Goal: Task Accomplishment & Management: Use online tool/utility

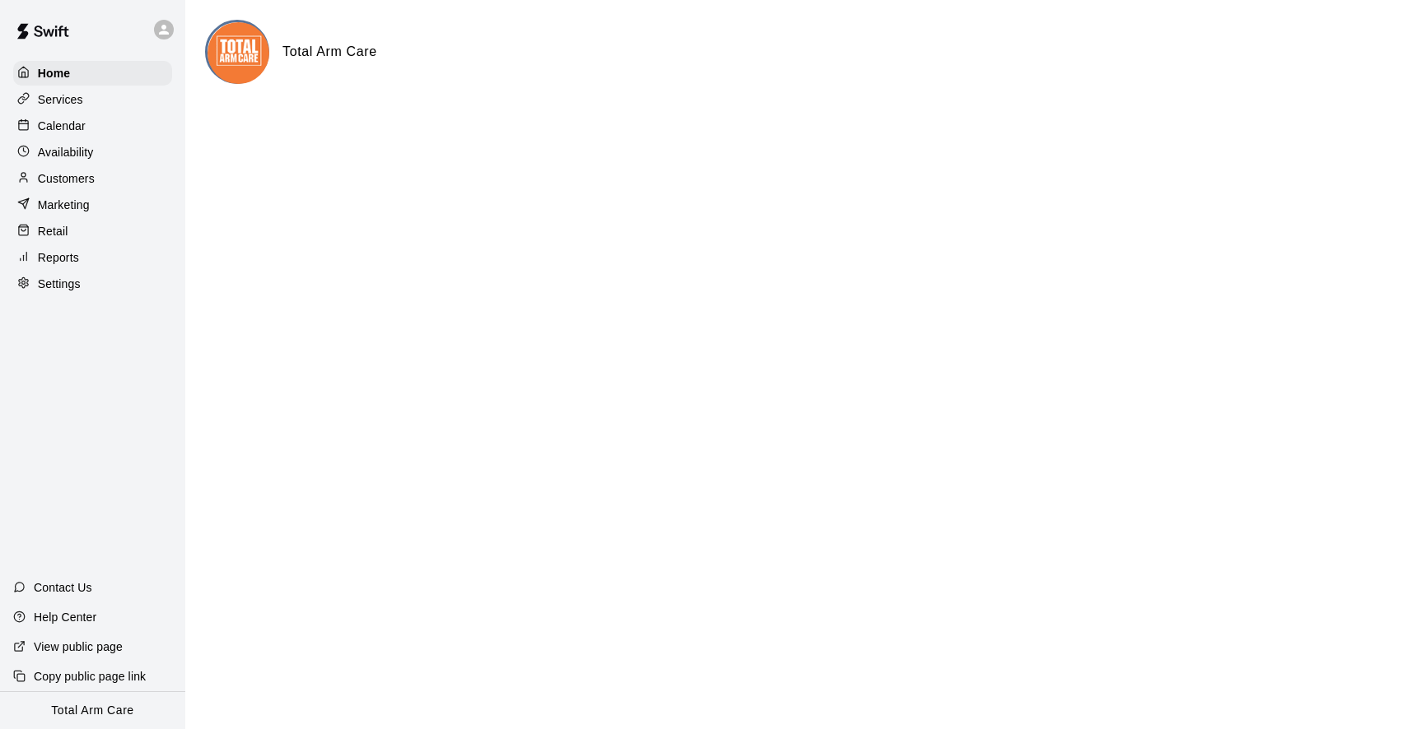
click at [78, 108] on div "Services" at bounding box center [92, 99] width 159 height 25
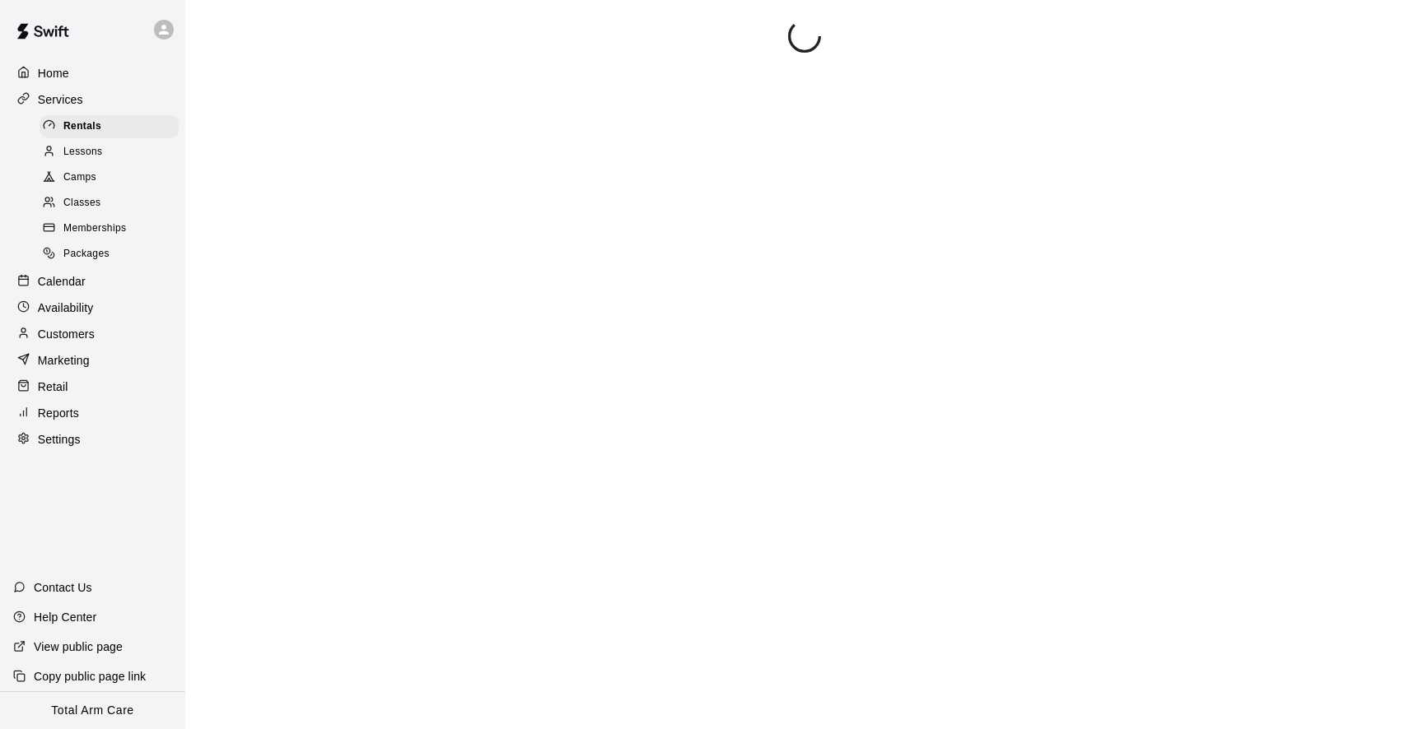
click at [104, 234] on span "Memberships" at bounding box center [94, 229] width 63 height 16
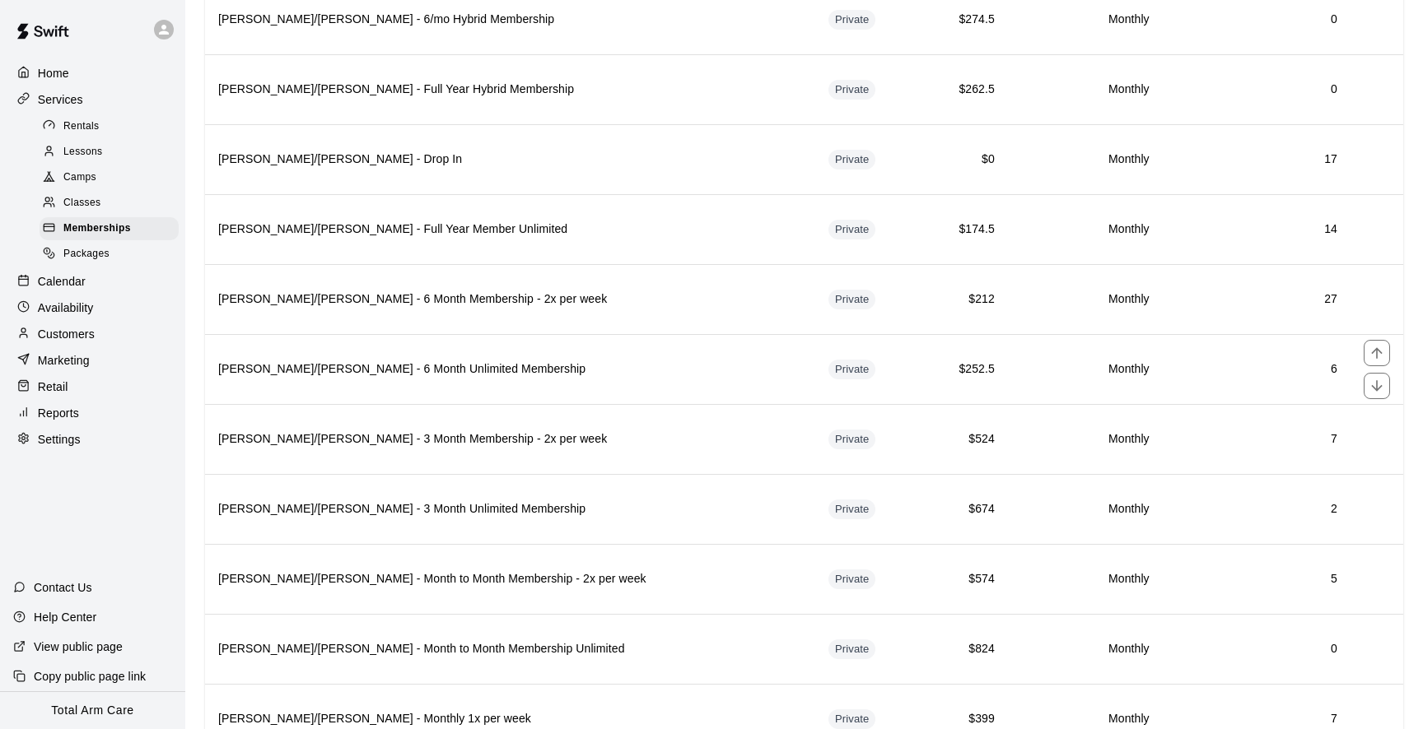
scroll to position [2064, 0]
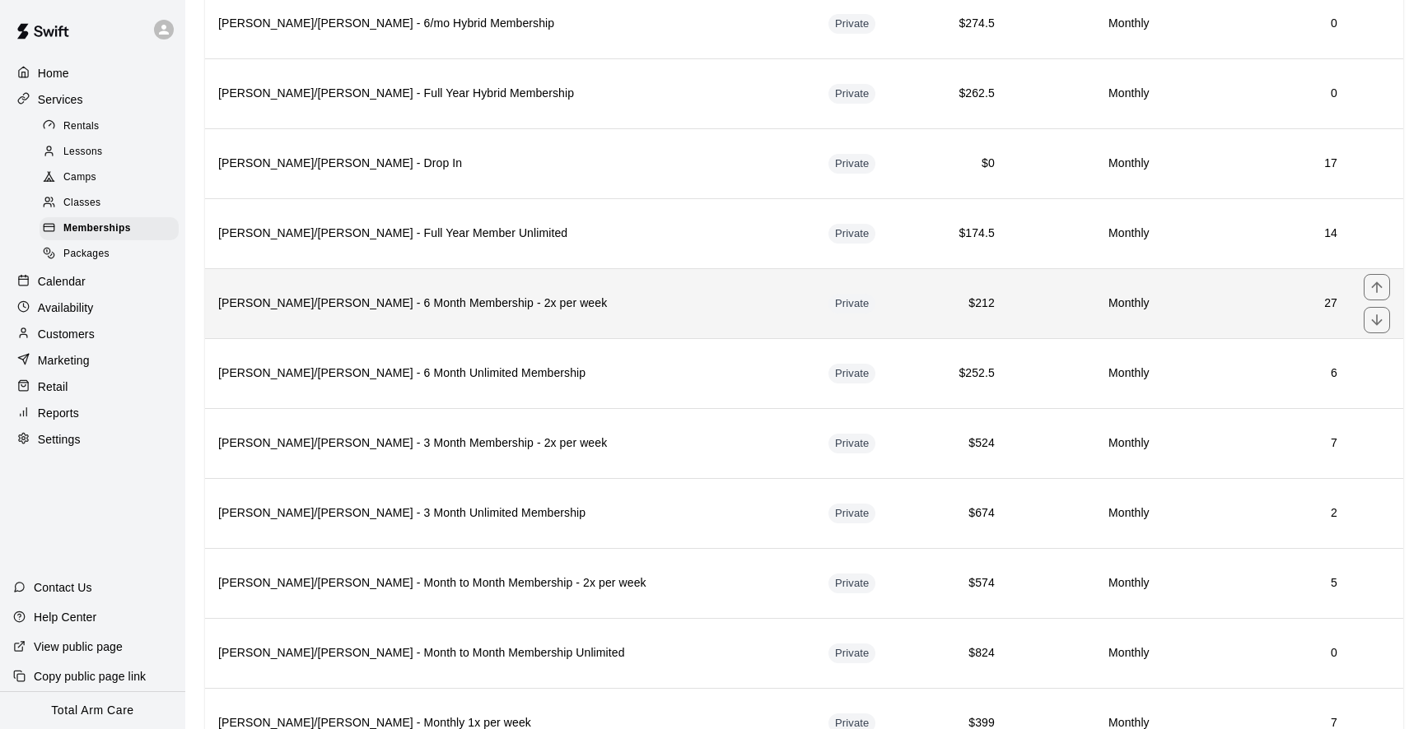
click at [491, 310] on h6 "[PERSON_NAME]/[PERSON_NAME] - 6 Month Membership - 2x per week" at bounding box center [510, 304] width 584 height 18
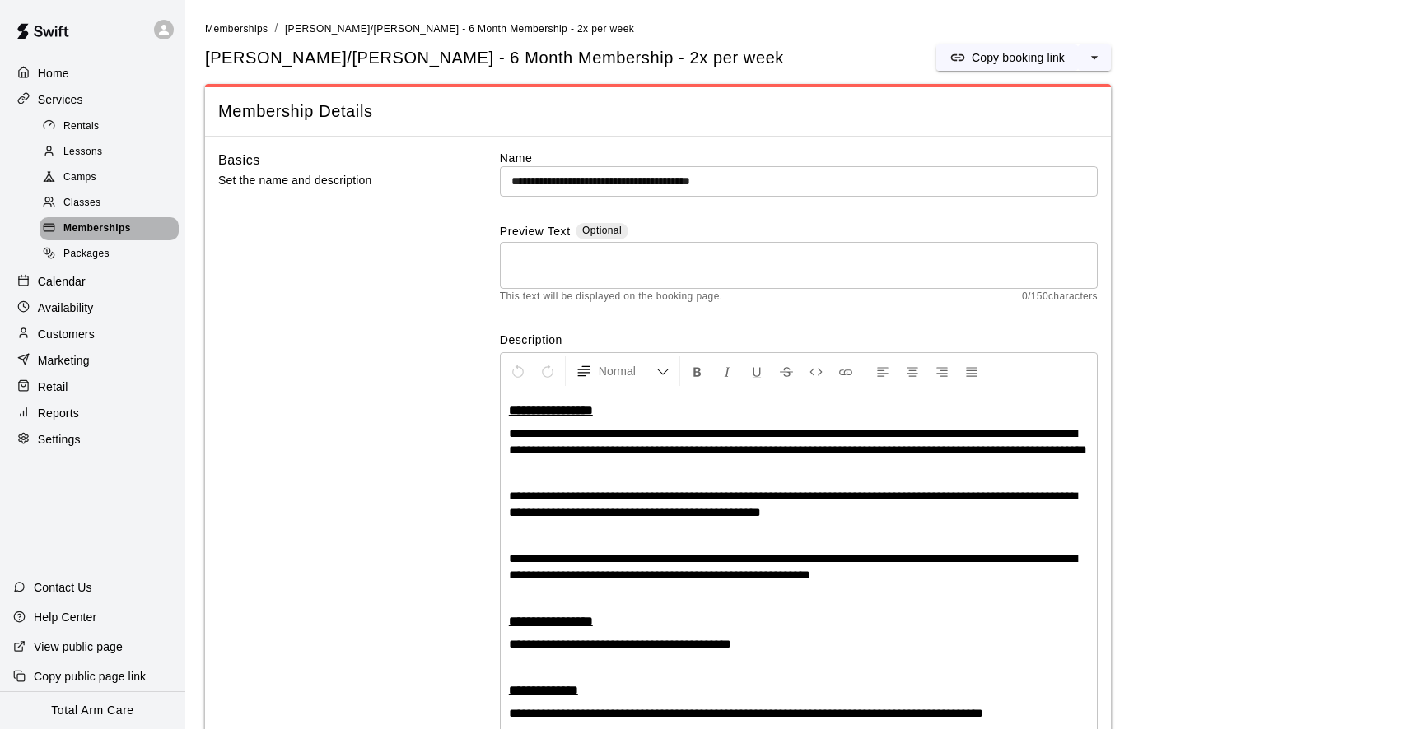
click at [127, 234] on span "Memberships" at bounding box center [97, 229] width 68 height 16
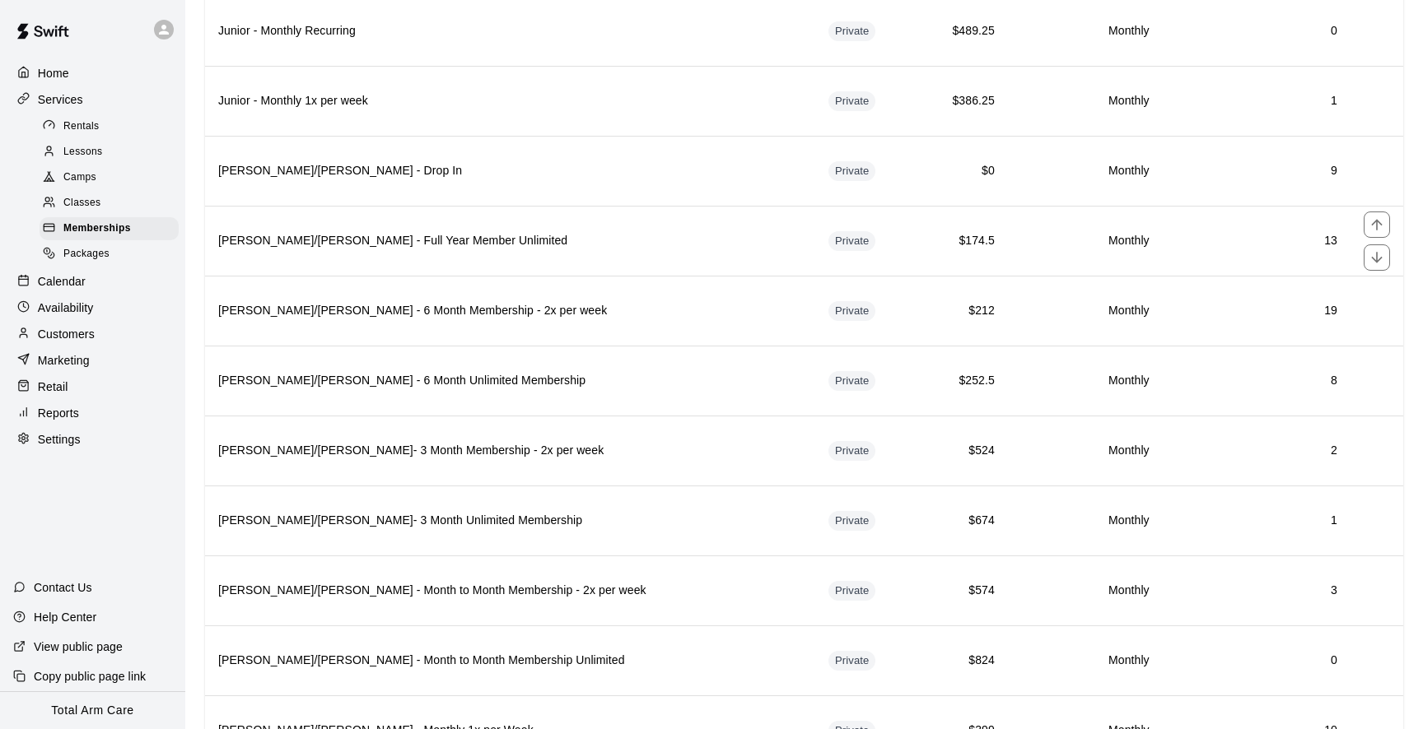
scroll to position [1222, 0]
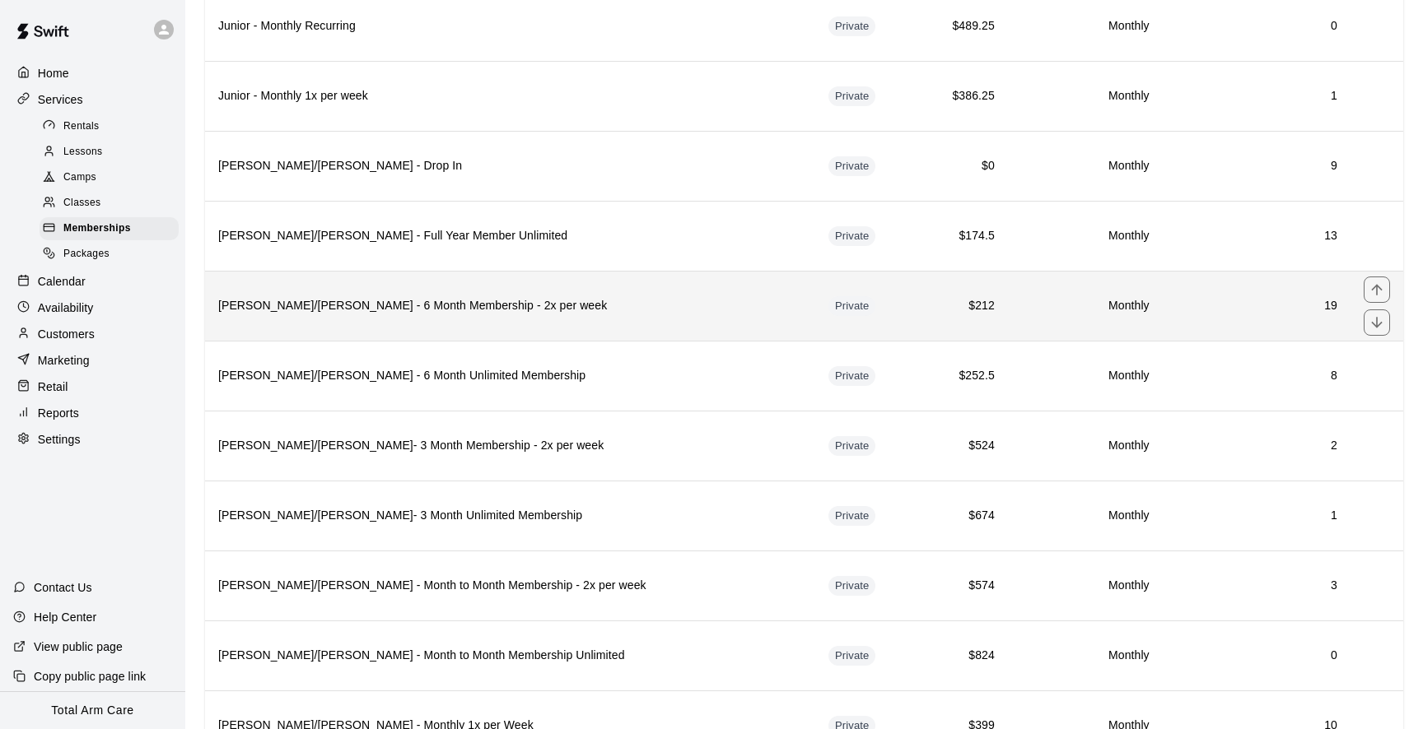
click at [431, 305] on h6 "[PERSON_NAME]/[PERSON_NAME] - 6 Month Membership - 2x per week" at bounding box center [510, 306] width 584 height 18
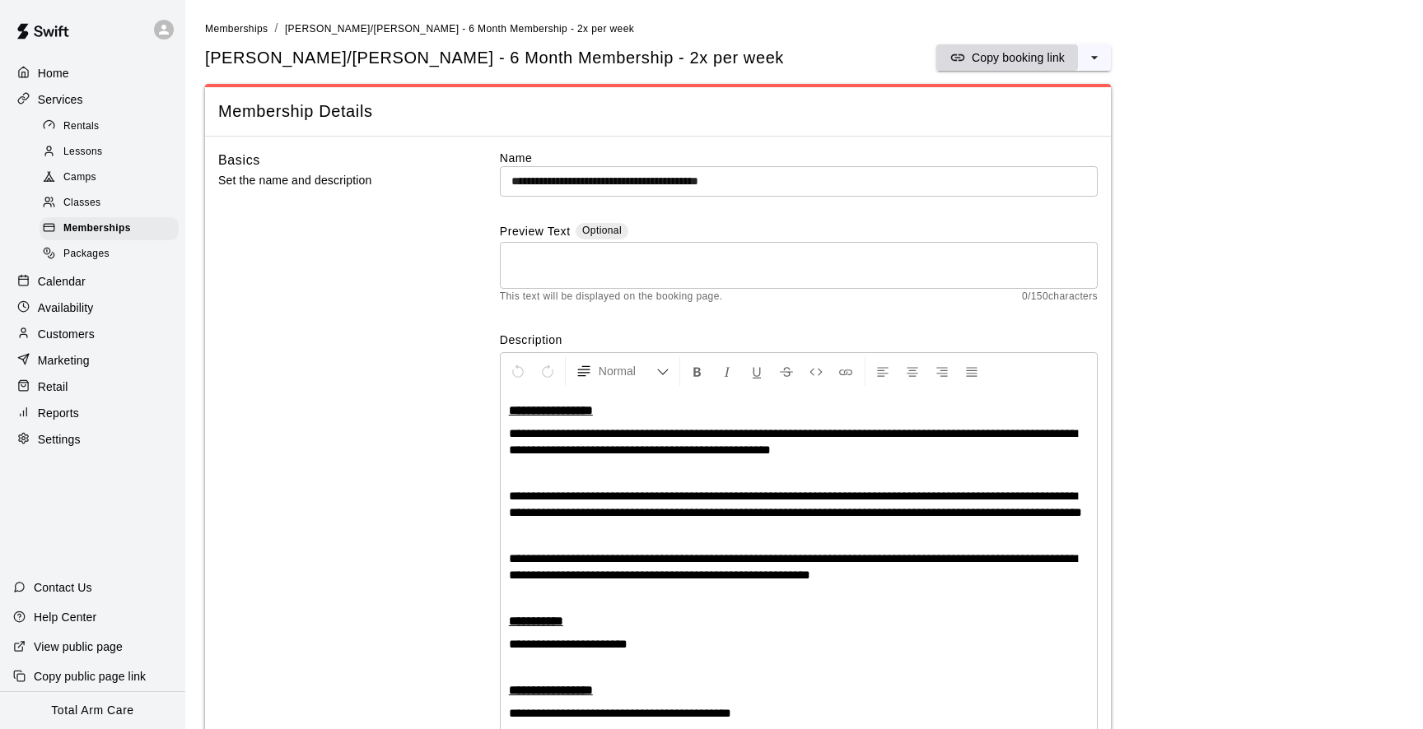
click at [998, 67] on button "Copy booking link" at bounding box center [1007, 57] width 142 height 26
click at [95, 219] on div "Memberships" at bounding box center [109, 228] width 139 height 23
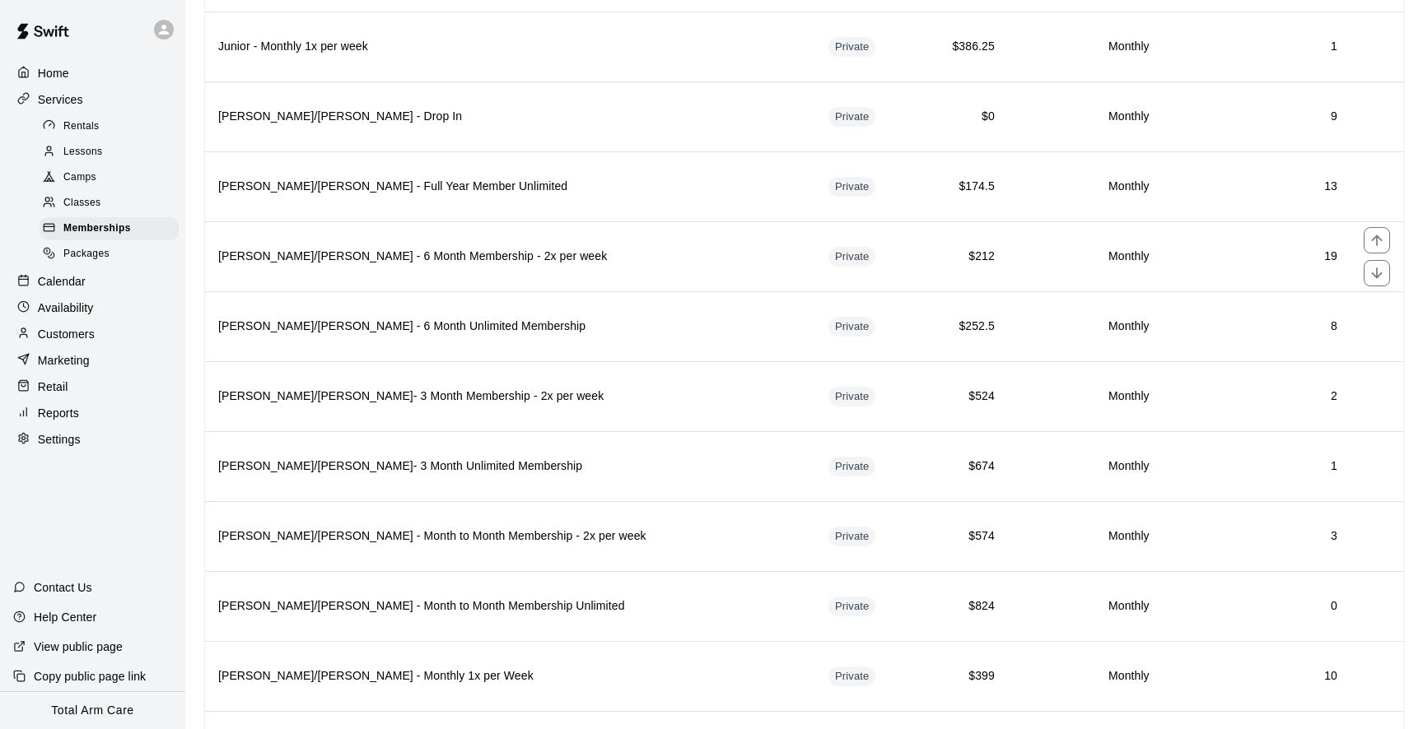
scroll to position [1289, 0]
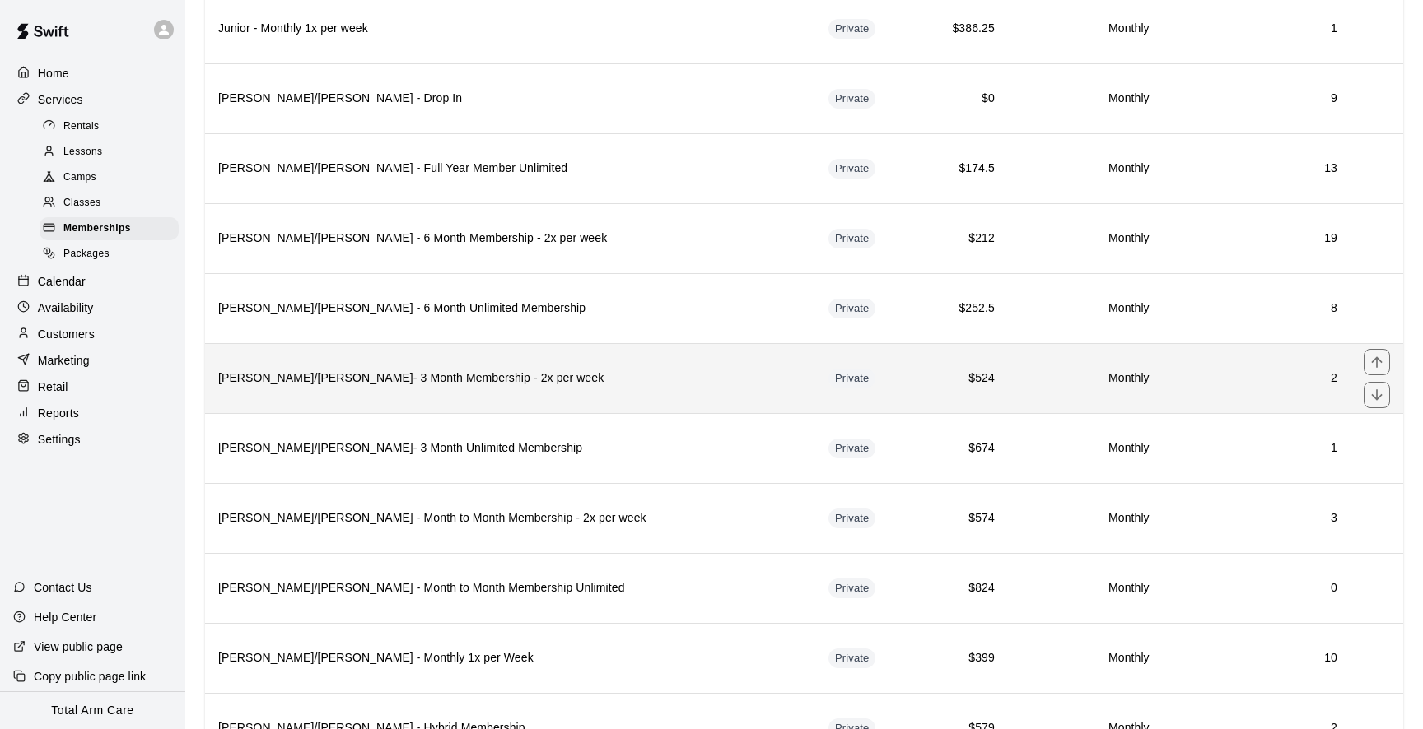
click at [335, 394] on th "[PERSON_NAME]/[PERSON_NAME]- 3 Month Membership - 2x per week" at bounding box center [510, 378] width 610 height 70
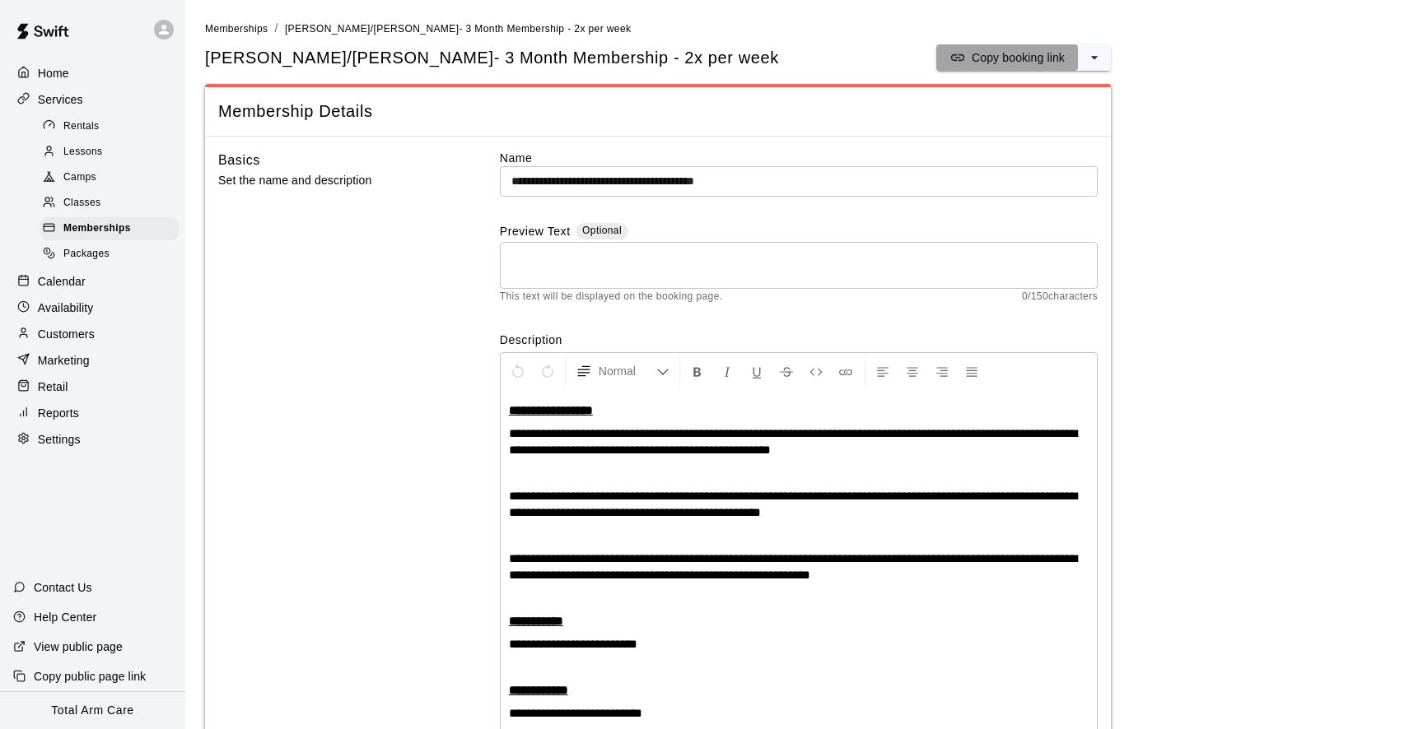
click at [976, 59] on p "Copy booking link" at bounding box center [1017, 57] width 93 height 16
click at [82, 229] on span "Memberships" at bounding box center [97, 229] width 68 height 16
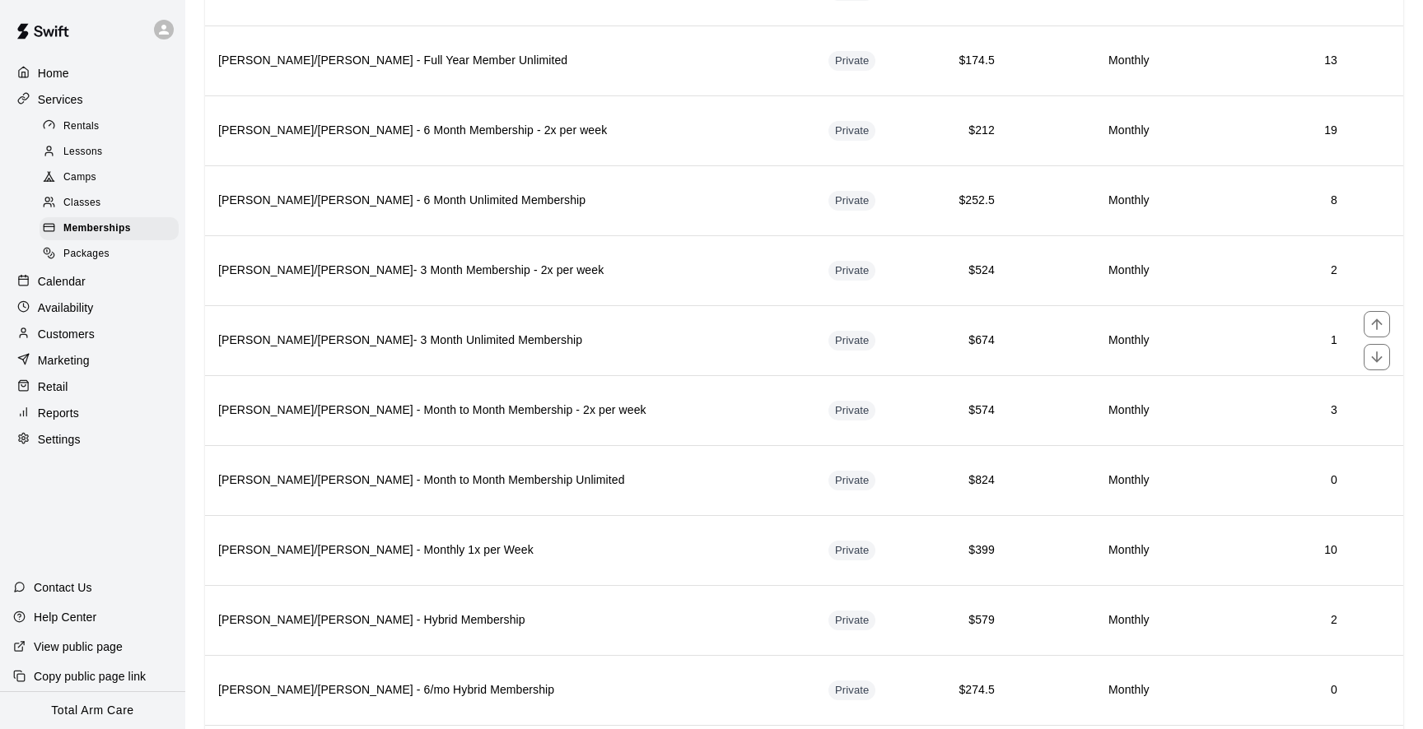
scroll to position [1441, 0]
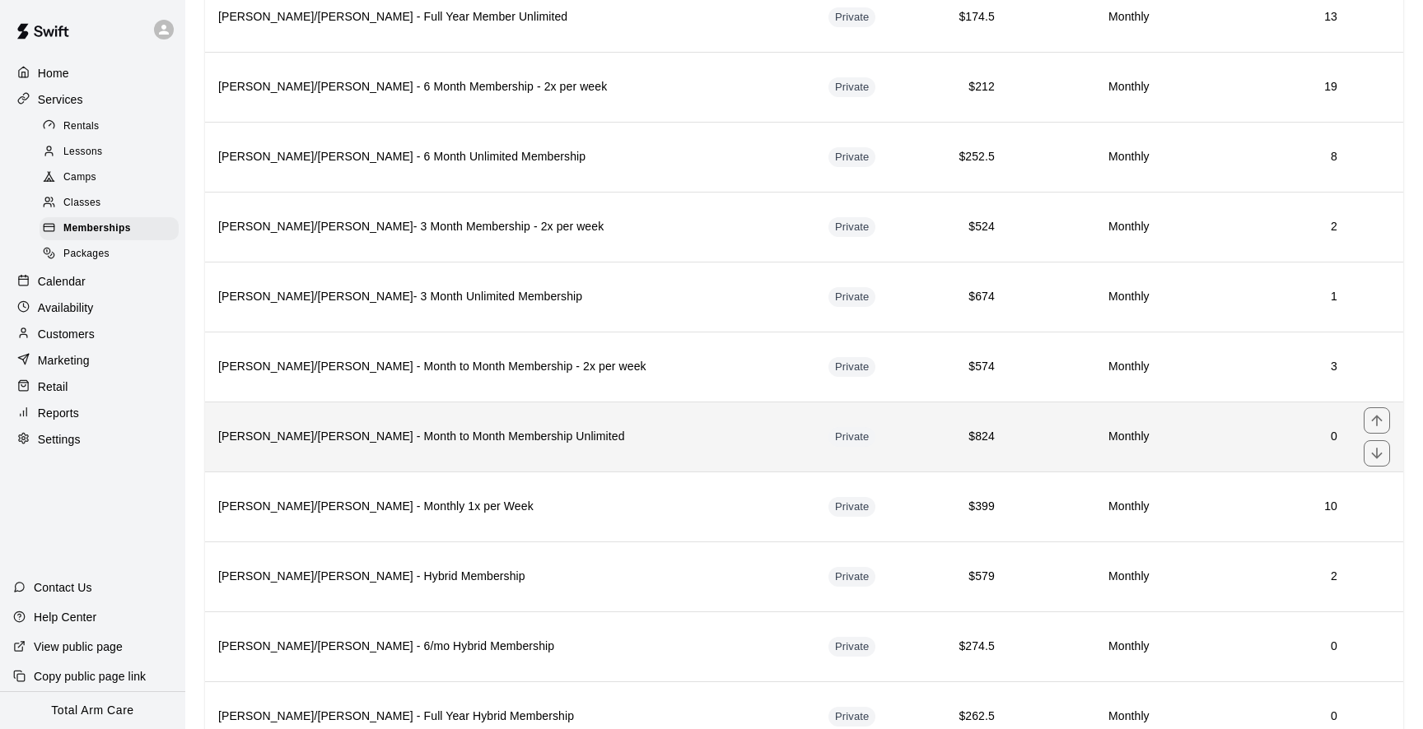
click at [508, 431] on h6 "[PERSON_NAME]/[PERSON_NAME] - Month to Month Membership Unlimited" at bounding box center [510, 437] width 584 height 18
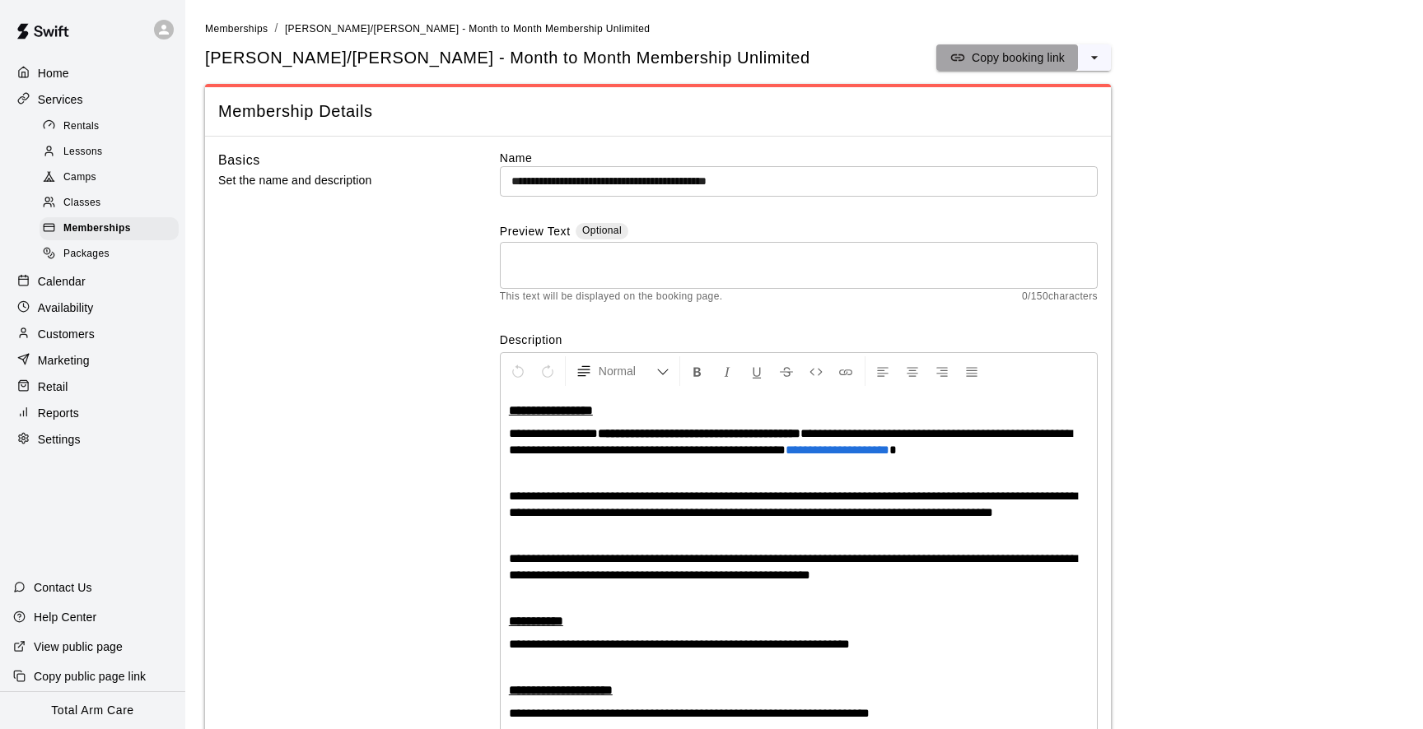
click at [1001, 61] on p "Copy booking link" at bounding box center [1017, 57] width 93 height 16
click at [110, 225] on span "Memberships" at bounding box center [97, 229] width 68 height 16
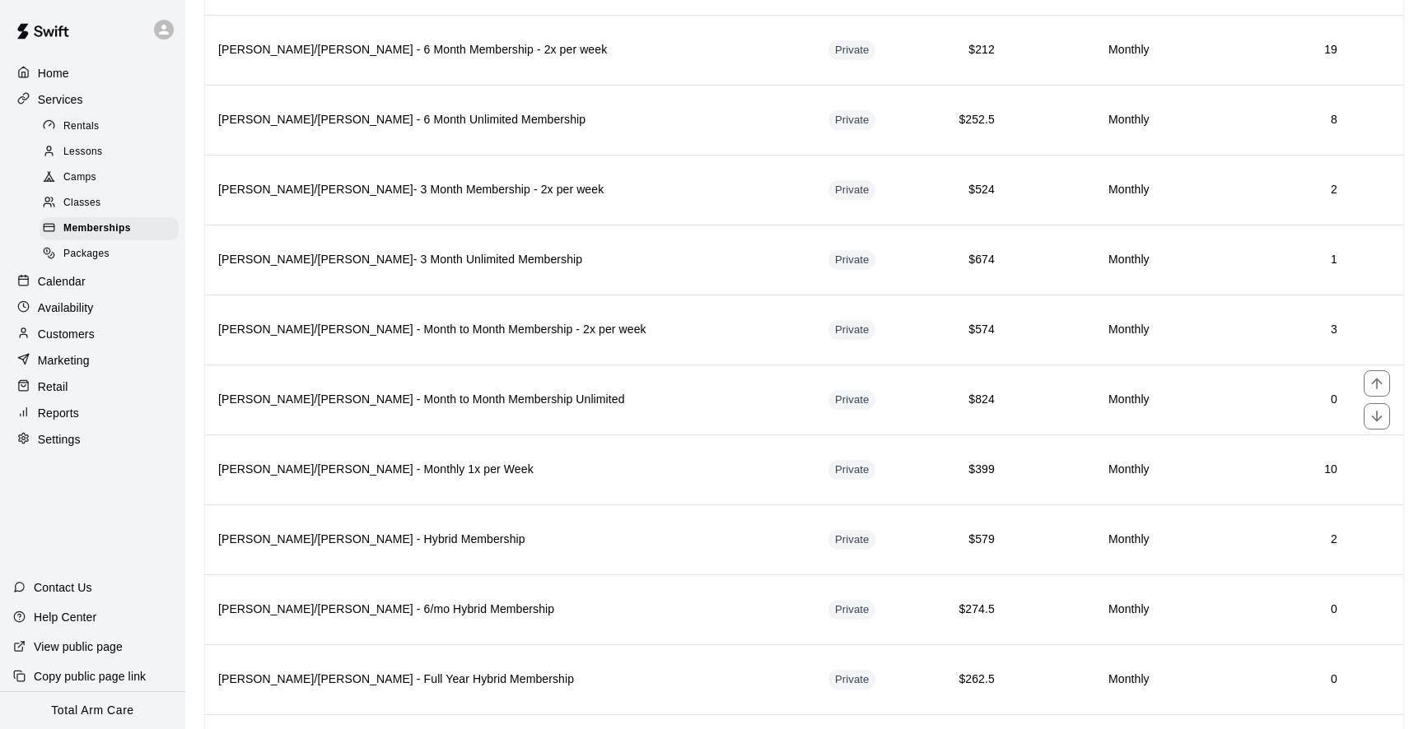
scroll to position [1497, 0]
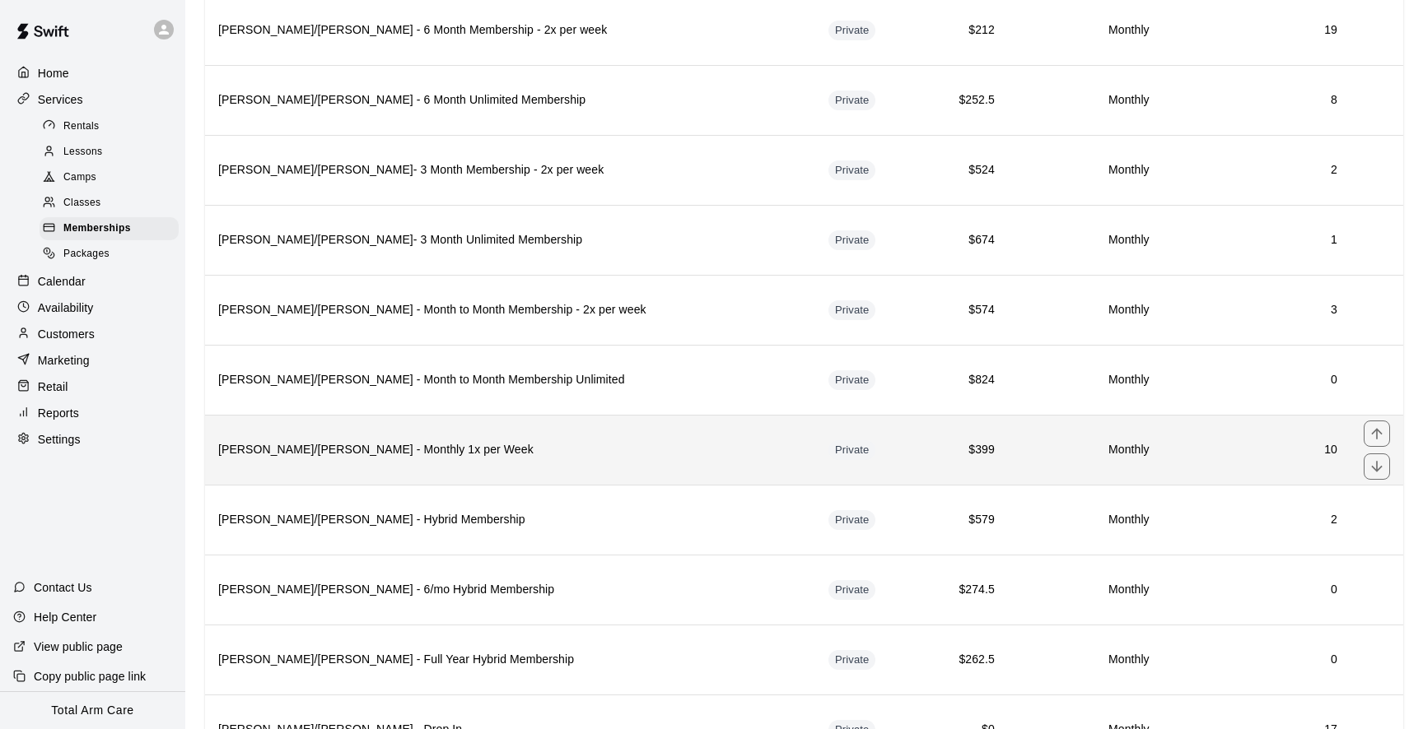
click at [468, 463] on th "[PERSON_NAME]/[PERSON_NAME] - Monthly 1x per Week" at bounding box center [510, 450] width 610 height 70
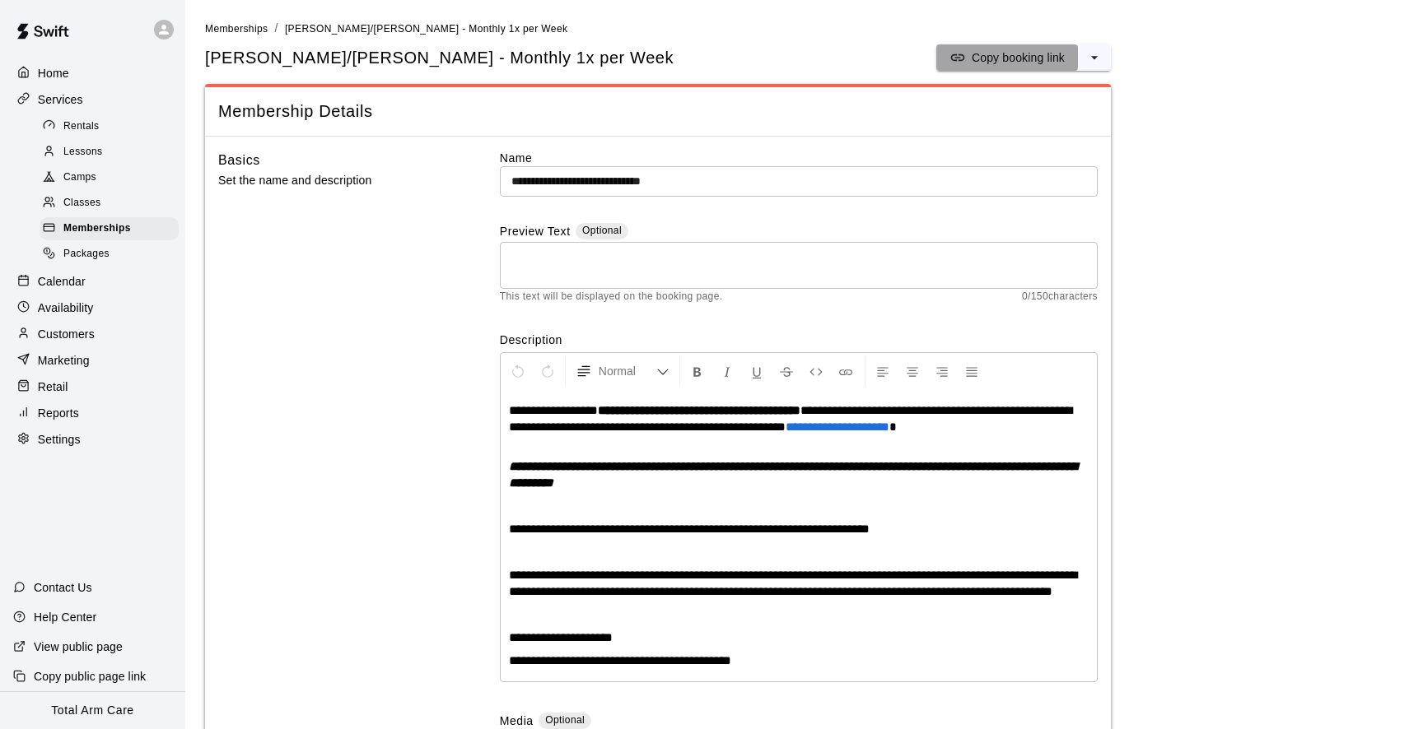
click at [980, 62] on p "Copy booking link" at bounding box center [1017, 57] width 93 height 16
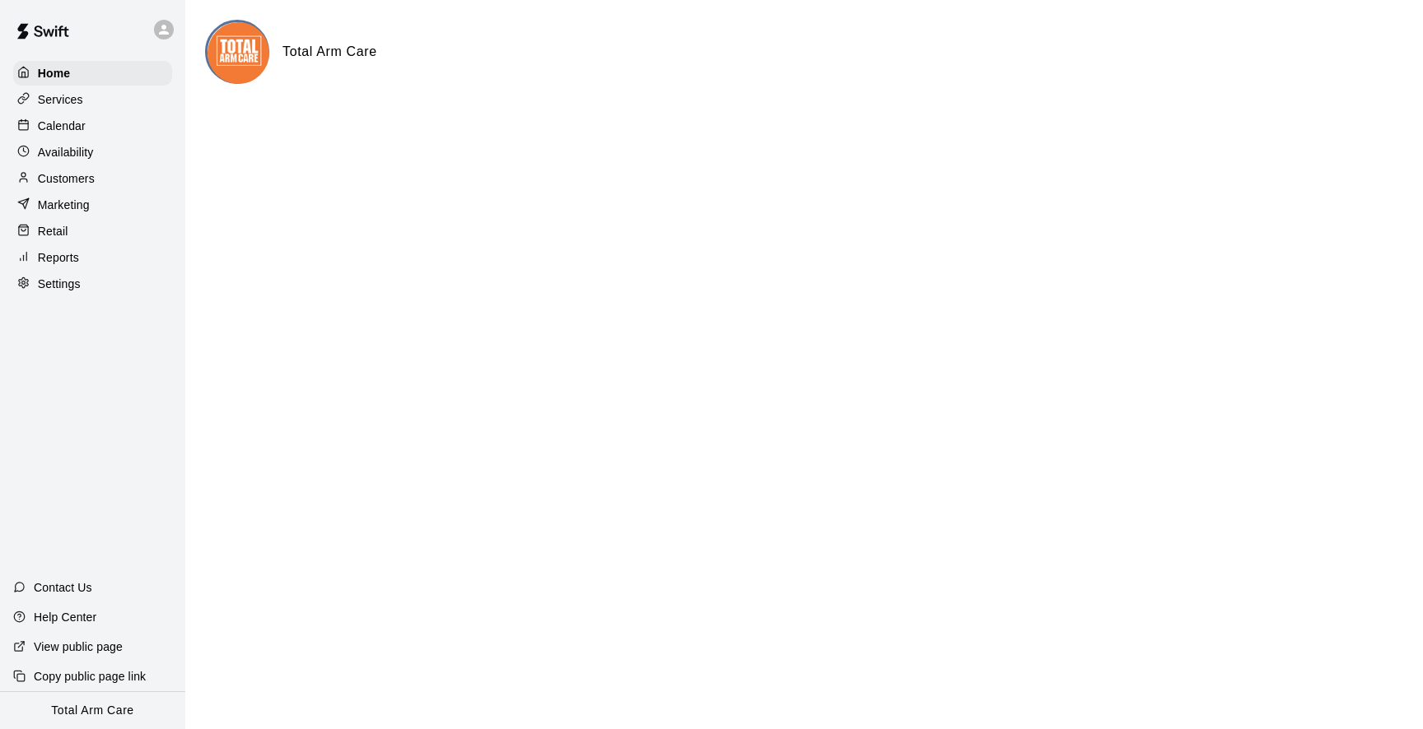
click at [82, 103] on p "Services" at bounding box center [60, 99] width 45 height 16
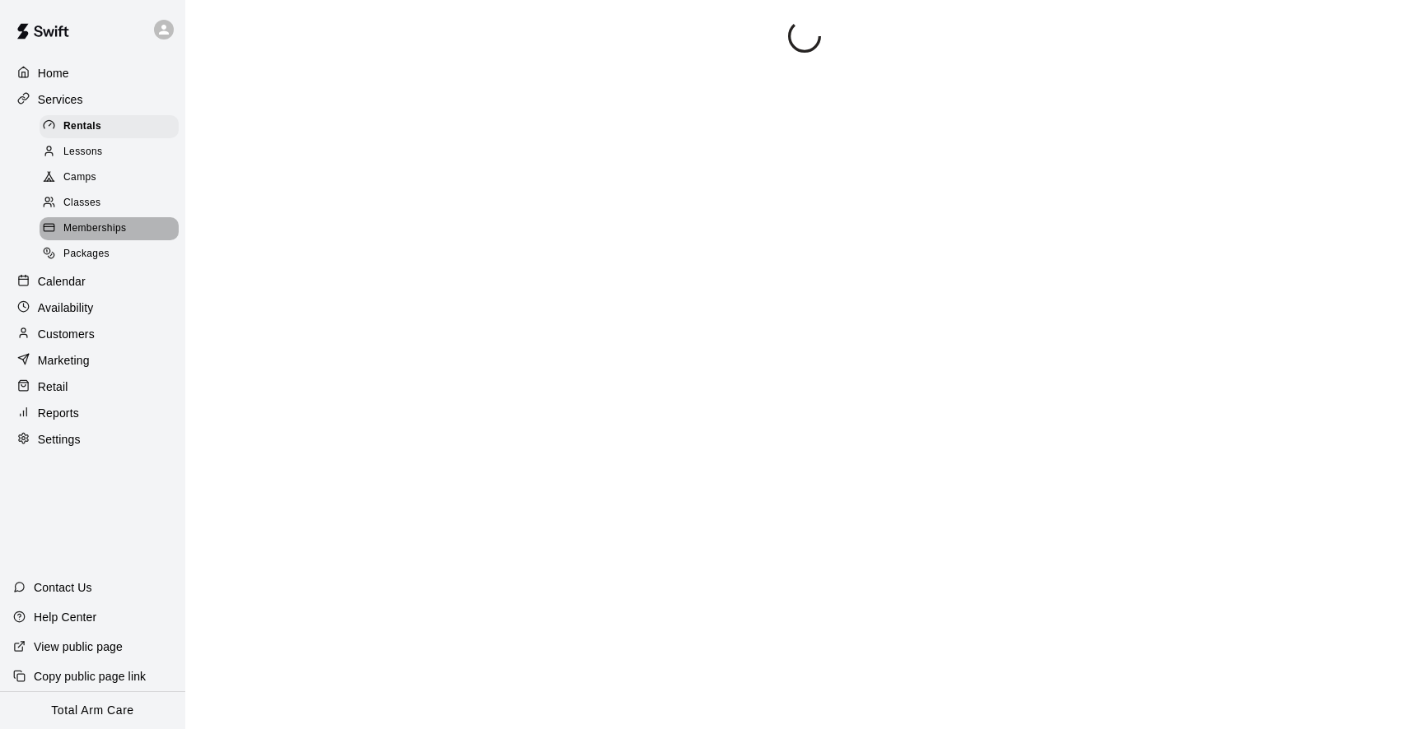
click at [98, 222] on span "Memberships" at bounding box center [94, 229] width 63 height 16
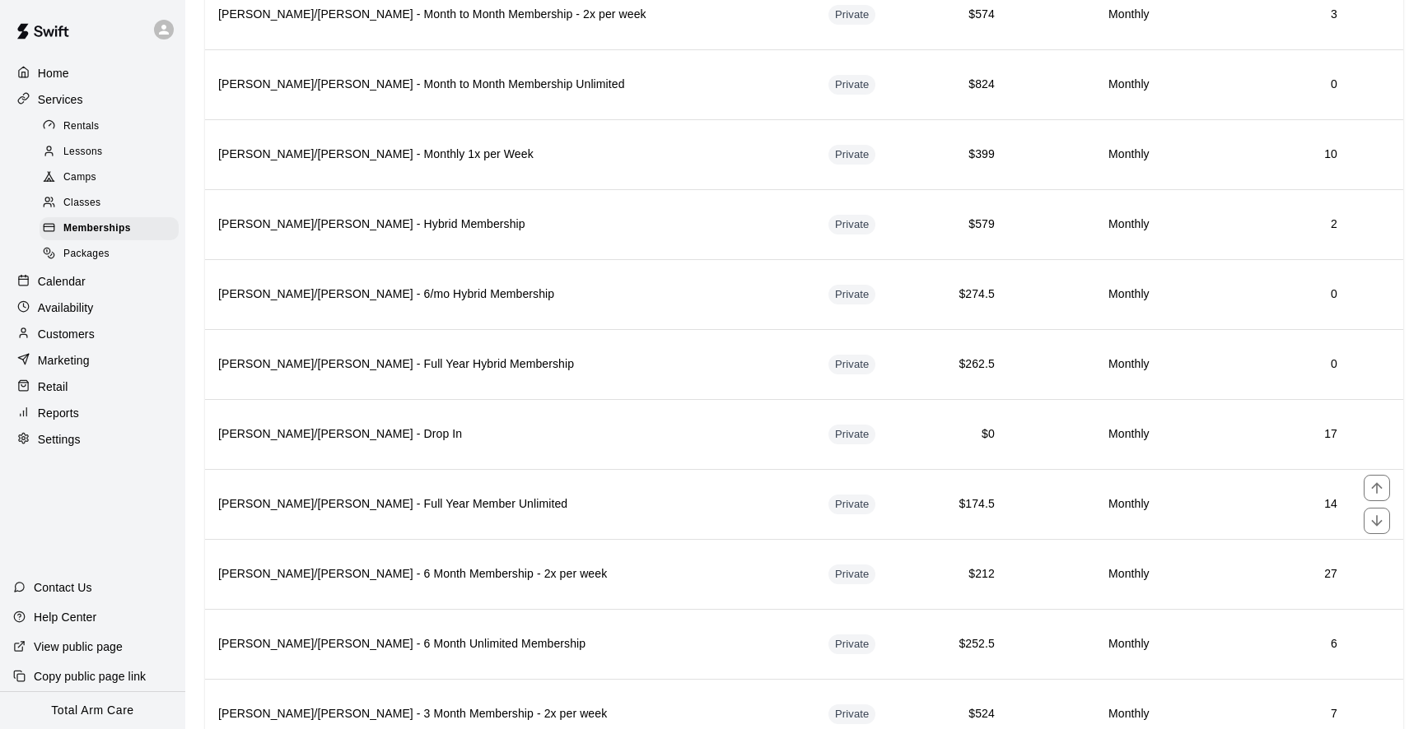
scroll to position [1791, 0]
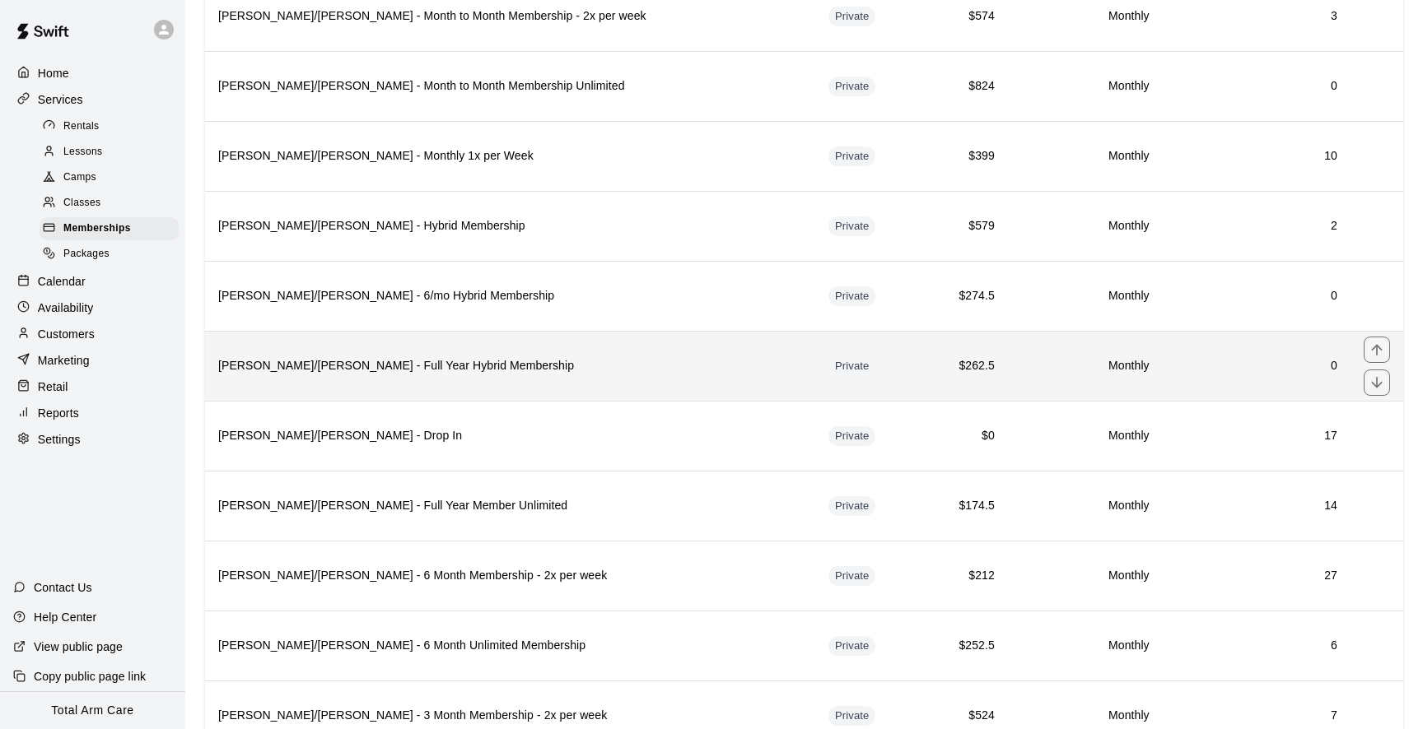
click at [479, 352] on th "[PERSON_NAME]/[PERSON_NAME] - Full Year Hybrid Membership" at bounding box center [510, 366] width 610 height 70
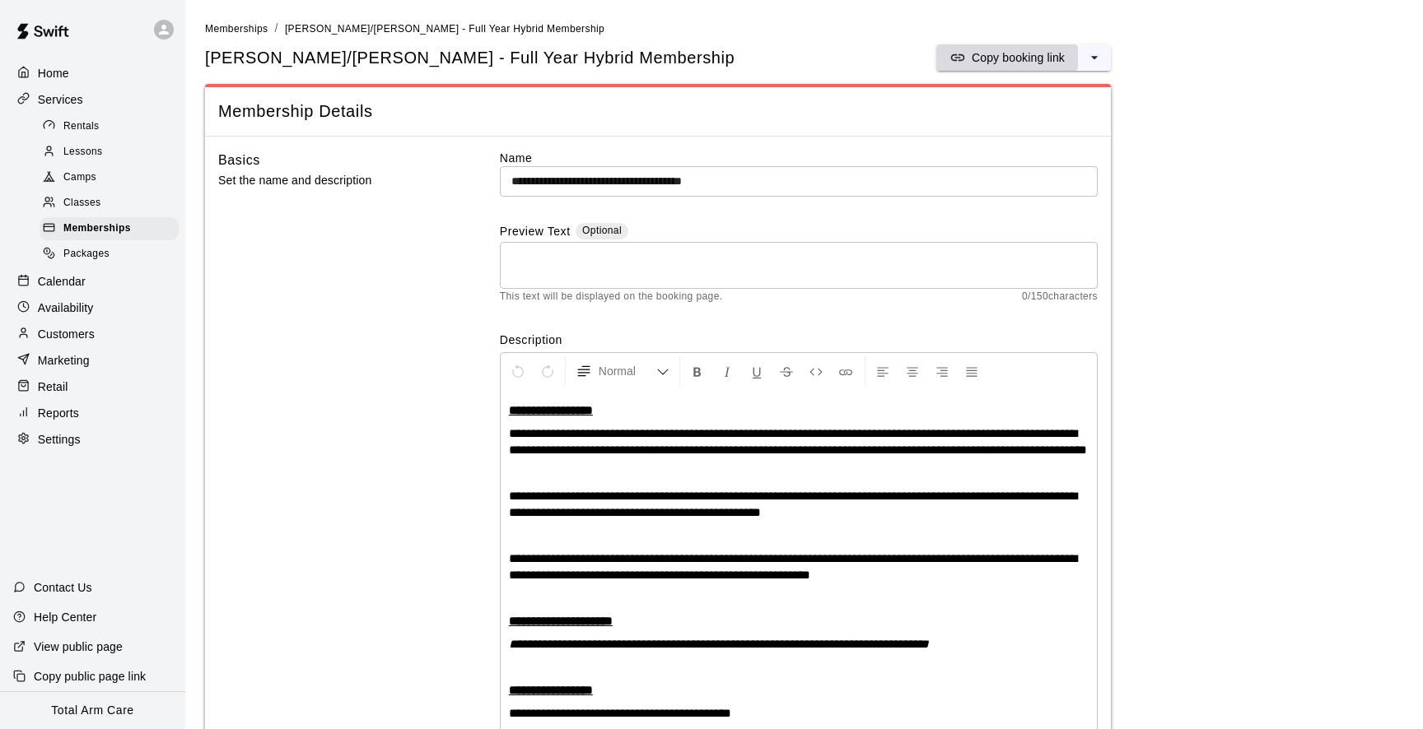
click at [1007, 67] on button "Copy booking link" at bounding box center [1007, 57] width 142 height 26
